Goal: Transaction & Acquisition: Purchase product/service

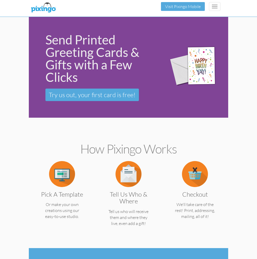
drag, startPoint x: 211, startPoint y: 2, endPoint x: 189, endPoint y: 8, distance: 22.8
click at [0, 0] on div "Browse Cards Business Accounting Automotive Chiropractor Customer Dental Financ…" at bounding box center [0, 0] width 0 height 0
click at [0, 0] on link "Login" at bounding box center [0, 0] width 0 height 0
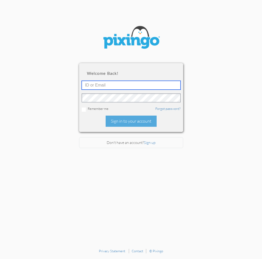
type input "2109"
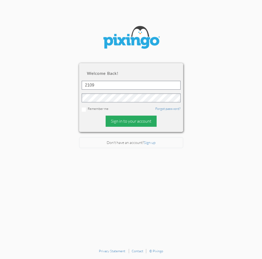
click at [150, 123] on div "Sign in to your account" at bounding box center [130, 121] width 51 height 11
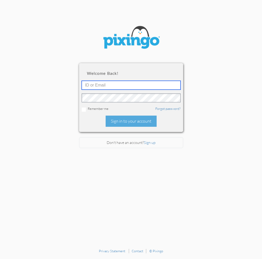
type input "2109"
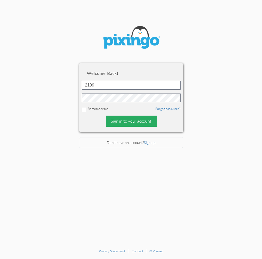
click at [129, 120] on div "Sign in to your account" at bounding box center [130, 121] width 51 height 11
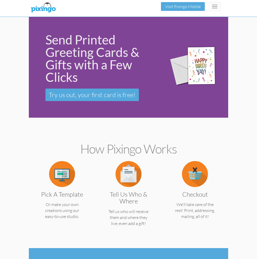
click at [0, 0] on span "[PERSON_NAME] ([PERSON_NAME])" at bounding box center [0, 0] width 0 height 0
click at [0, 0] on div "Dashboard" at bounding box center [0, 0] width 0 height 0
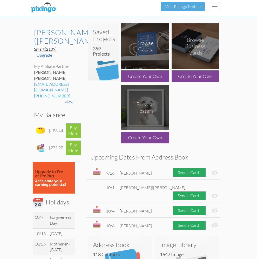
click at [0, 0] on span "[PERSON_NAME] ([PERSON_NAME])" at bounding box center [0, 0] width 0 height 0
click at [0, 0] on div "Saved Projects" at bounding box center [0, 0] width 0 height 0
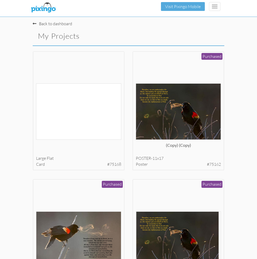
click at [0, 0] on span "[PERSON_NAME] ([PERSON_NAME])" at bounding box center [0, 0] width 0 height 0
click at [0, 0] on div "Dashboard" at bounding box center [0, 0] width 0 height 0
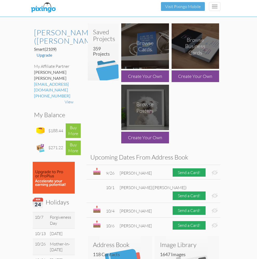
click at [100, 52] on h4 "359 Projects" at bounding box center [105, 51] width 24 height 10
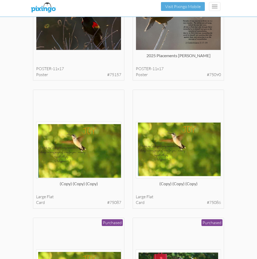
scroll to position [364, 0]
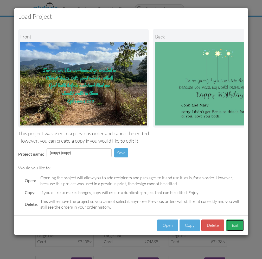
click at [236, 228] on button "Exit" at bounding box center [235, 226] width 18 height 12
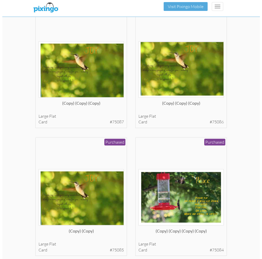
scroll to position [442, 0]
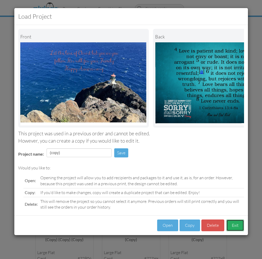
click at [233, 228] on button "Exit" at bounding box center [235, 226] width 18 height 12
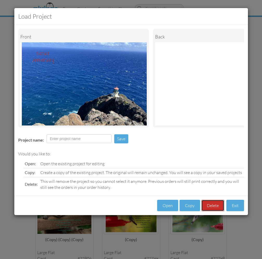
click at [209, 210] on button "Delete" at bounding box center [212, 206] width 23 height 12
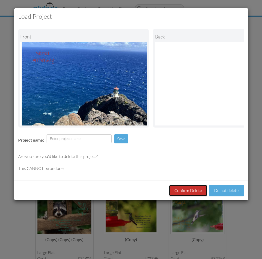
click at [192, 195] on button "Confirm Delete" at bounding box center [188, 191] width 38 height 12
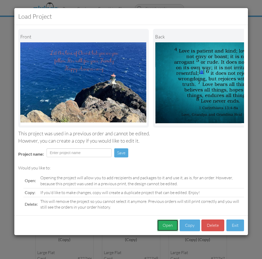
click at [169, 228] on button "Open" at bounding box center [167, 226] width 21 height 12
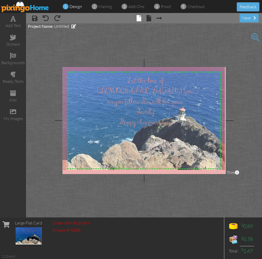
click at [157, 99] on div at bounding box center [143, 120] width 163 height 107
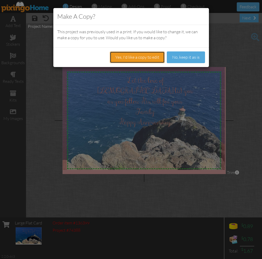
click at [136, 60] on button "Yes, I'd like a copy to edit" at bounding box center [137, 57] width 55 height 12
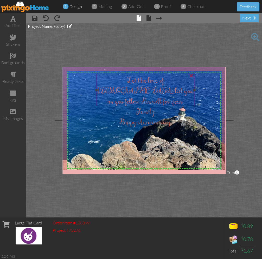
click at [191, 76] on div "×" at bounding box center [191, 75] width 8 height 8
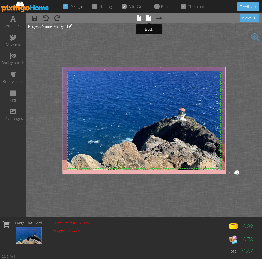
click at [148, 18] on span at bounding box center [148, 18] width 5 height 6
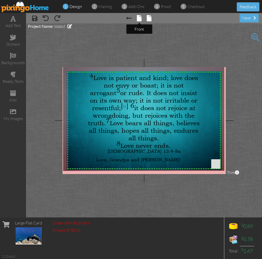
click at [138, 20] on span at bounding box center [139, 18] width 5 height 6
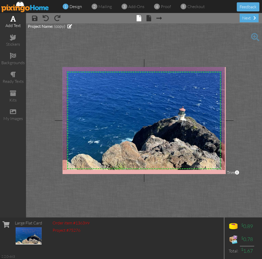
click at [14, 23] on div "add text" at bounding box center [13, 26] width 26 height 6
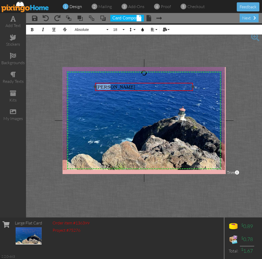
drag, startPoint x: 112, startPoint y: 87, endPoint x: 95, endPoint y: 88, distance: 16.7
click at [95, 88] on div "[PERSON_NAME]" at bounding box center [144, 87] width 98 height 8
click at [124, 30] on button "18" at bounding box center [117, 30] width 15 height 10
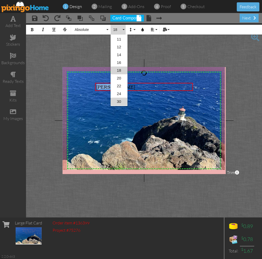
click at [118, 102] on link "30" at bounding box center [118, 102] width 17 height 8
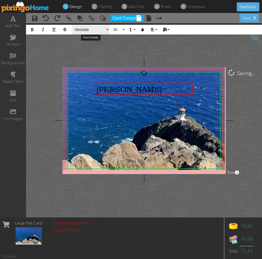
click at [107, 29] on button "Absolute" at bounding box center [90, 30] width 37 height 10
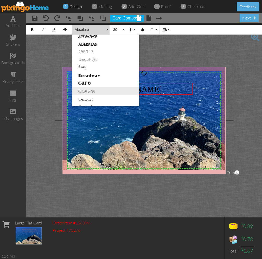
scroll to position [26, 0]
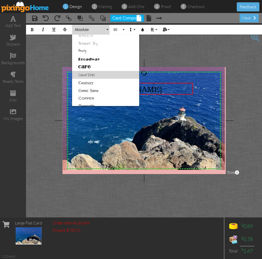
click at [97, 75] on link "Casual Script" at bounding box center [105, 75] width 67 height 8
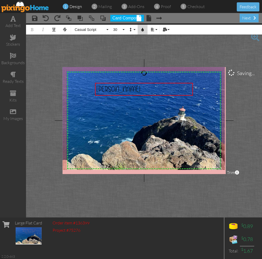
click at [143, 31] on icon "button" at bounding box center [143, 30] width 4 height 4
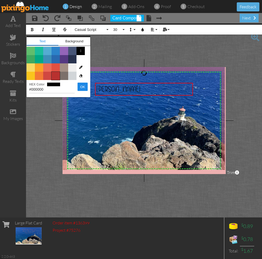
click at [56, 77] on span "Color #B8312F" at bounding box center [55, 76] width 8 height 8
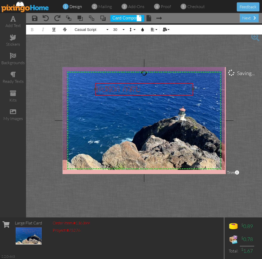
click at [113, 89] on div "[PERSON_NAME]" at bounding box center [143, 89] width 95 height 10
click at [114, 88] on span "[PERSON_NAME], Love you" at bounding box center [130, 89] width 69 height 10
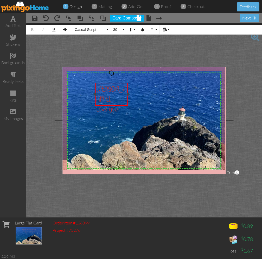
drag, startPoint x: 192, startPoint y: 94, endPoint x: 127, endPoint y: 94, distance: 65.0
click at [127, 94] on div at bounding box center [128, 94] width 3 height 3
click at [119, 104] on div "Love you" at bounding box center [111, 109] width 30 height 10
click at [115, 89] on div "[PERSON_NAME]," at bounding box center [111, 94] width 30 height 20
click at [120, 109] on span "[PERSON_NAME], walk in wisdom and saftey" at bounding box center [111, 103] width 30 height 39
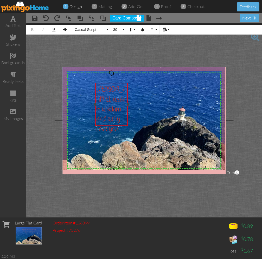
click at [117, 110] on span "[PERSON_NAME], walk in wisdom and safty" at bounding box center [111, 103] width 30 height 39
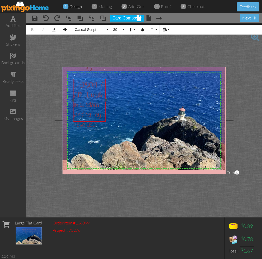
drag, startPoint x: 110, startPoint y: 83, endPoint x: 88, endPoint y: 79, distance: 22.5
click at [88, 79] on div "[PERSON_NAME], walk in wisdom and safte ​ ​ y Love you" at bounding box center [89, 105] width 33 height 52
click at [53, 31] on icon "button" at bounding box center [54, 30] width 4 height 4
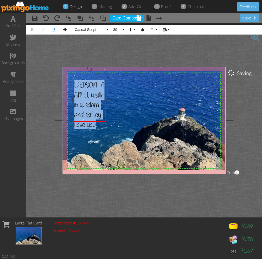
drag, startPoint x: 97, startPoint y: 114, endPoint x: 76, endPoint y: 84, distance: 36.3
click at [76, 84] on div "[PERSON_NAME], walk in wisdom and safte ​ y Love you" at bounding box center [89, 104] width 30 height 49
click at [156, 29] on button "Align" at bounding box center [153, 30] width 10 height 10
click at [154, 48] on link "[GEOGRAPHIC_DATA]" at bounding box center [156, 49] width 16 height 8
click at [141, 29] on icon "button" at bounding box center [143, 30] width 4 height 4
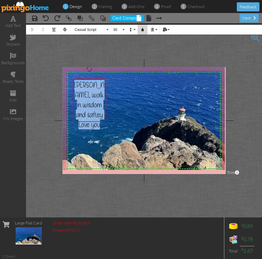
type input "#B8312F"
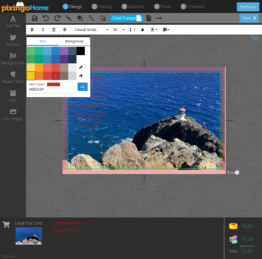
click at [31, 76] on span "Color #FAC51C" at bounding box center [31, 76] width 8 height 8
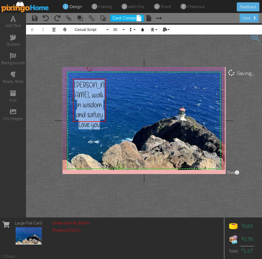
click at [77, 120] on div "Love you" at bounding box center [89, 125] width 30 height 10
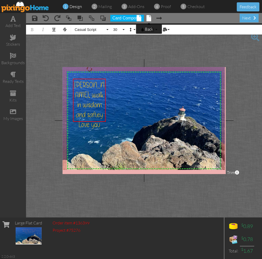
click at [148, 19] on span at bounding box center [148, 18] width 5 height 6
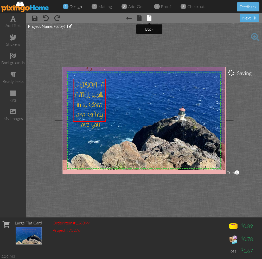
click at [150, 18] on span at bounding box center [149, 18] width 5 height 6
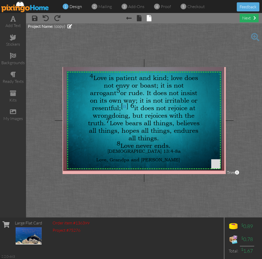
click at [247, 16] on div "next" at bounding box center [248, 18] width 19 height 9
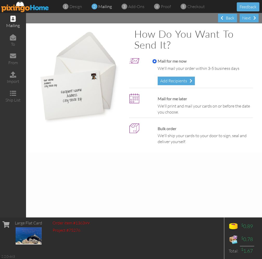
click at [180, 78] on div "Add Recipients" at bounding box center [175, 81] width 37 height 9
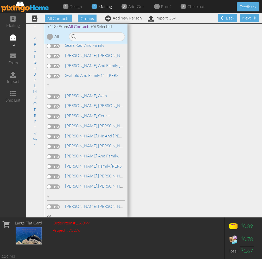
scroll to position [1143, 0]
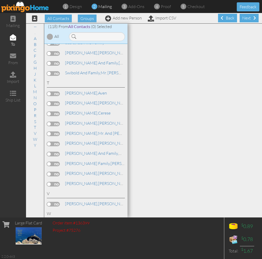
click at [56, 124] on label at bounding box center [53, 124] width 13 height 5
click at [0, 0] on input "checkbox" at bounding box center [0, 0] width 0 height 0
click at [80, 123] on span "[PERSON_NAME]," at bounding box center [81, 123] width 33 height 5
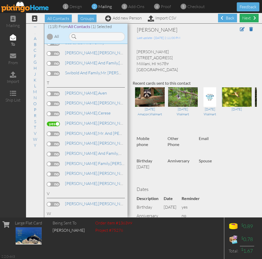
click at [249, 17] on div "Next" at bounding box center [248, 18] width 19 height 9
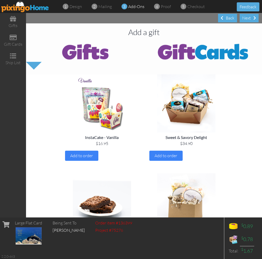
click at [206, 55] on img at bounding box center [203, 51] width 118 height 21
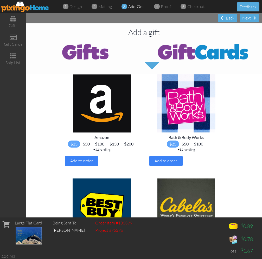
click at [128, 144] on span "$200" at bounding box center [128, 144] width 15 height 7
click at [81, 159] on span "Add to order" at bounding box center [81, 160] width 23 height 5
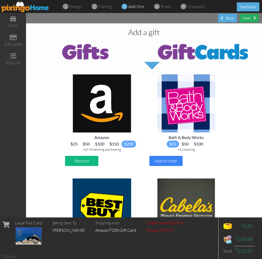
click at [253, 18] on span at bounding box center [254, 18] width 3 height 4
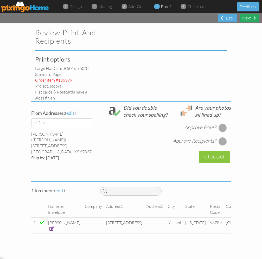
select select "object:3286"
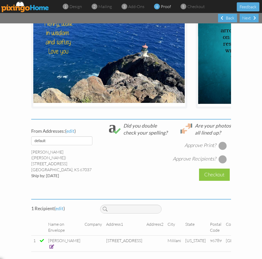
scroll to position [126, 0]
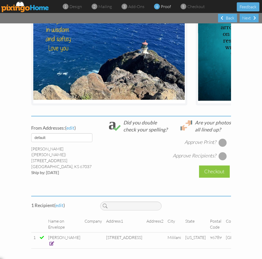
click at [221, 142] on div at bounding box center [222, 142] width 8 height 8
click at [220, 155] on div at bounding box center [222, 156] width 8 height 8
click at [214, 169] on div "Checkout" at bounding box center [214, 172] width 31 height 12
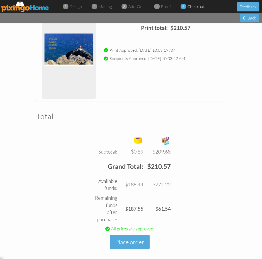
scroll to position [92, 0]
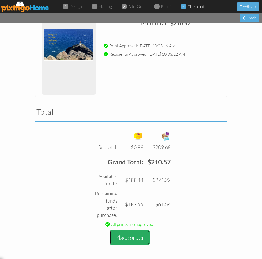
click at [133, 235] on button "Place order" at bounding box center [130, 237] width 40 height 14
